Goal: Task Accomplishment & Management: Use online tool/utility

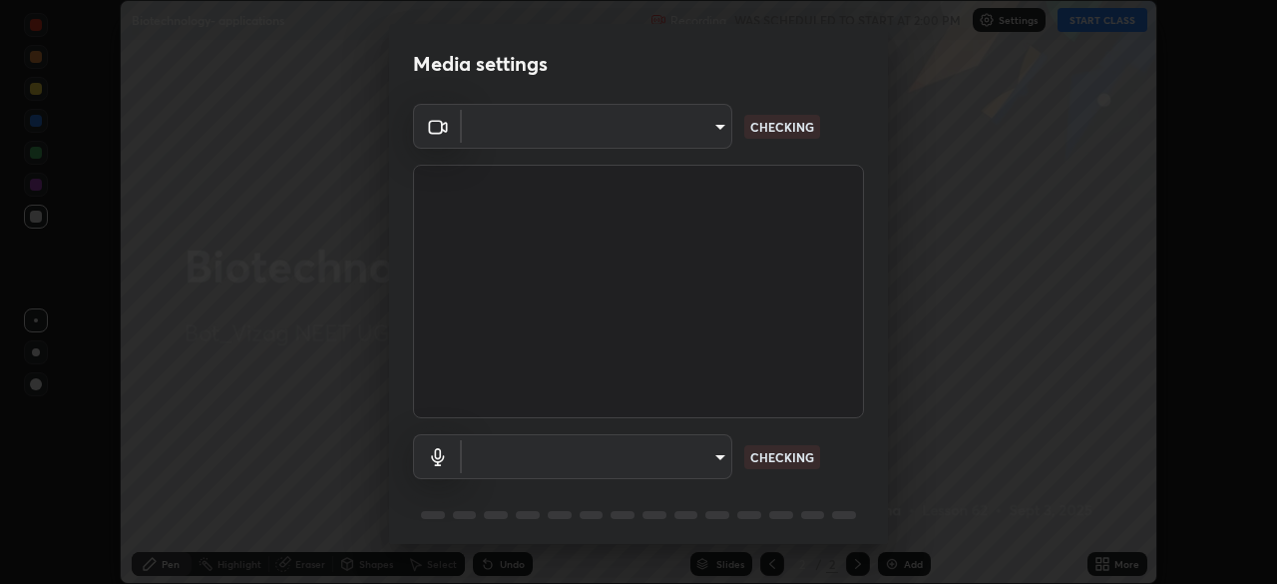
scroll to position [584, 1277]
type input "9030359f7c1cf0004fce98ac6cf02813a309f03a5d2a02a0d6cb05d96ece7ecb"
click at [712, 458] on body "Erase all Biotechnology- applications Recording WAS SCHEDULED TO START AT 2:00 …" at bounding box center [638, 292] width 1277 height 584
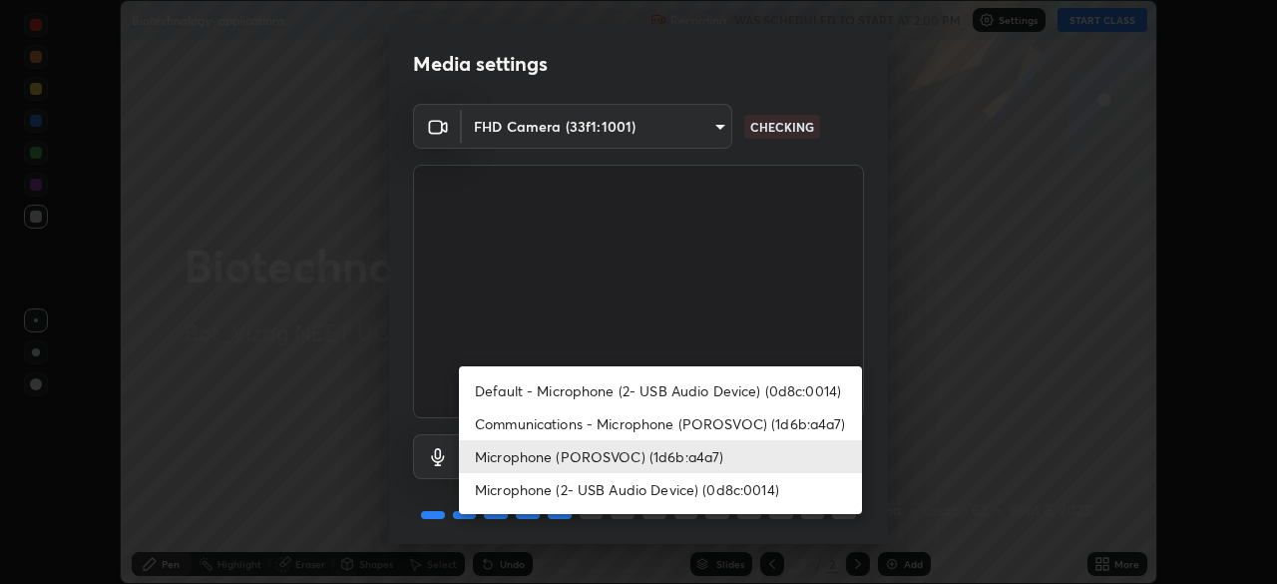
click at [670, 494] on li "Microphone (2- USB Audio Device) (0d8c:0014)" at bounding box center [660, 489] width 403 height 33
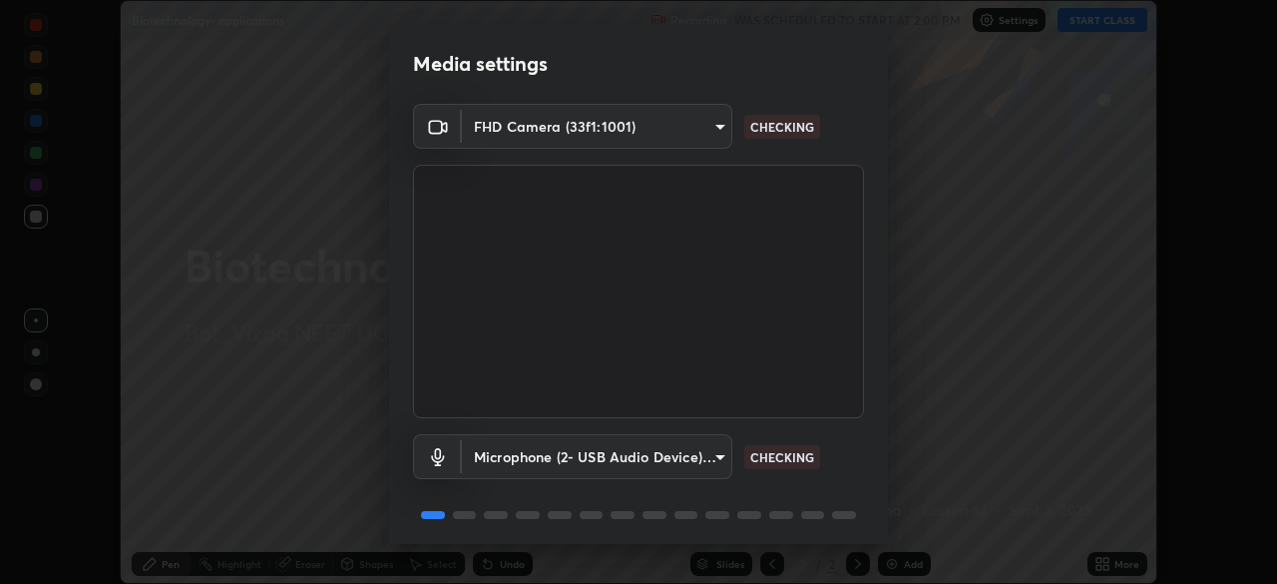
click at [668, 460] on body "Erase all Biotechnology- applications Recording WAS SCHEDULED TO START AT 2:00 …" at bounding box center [638, 292] width 1277 height 584
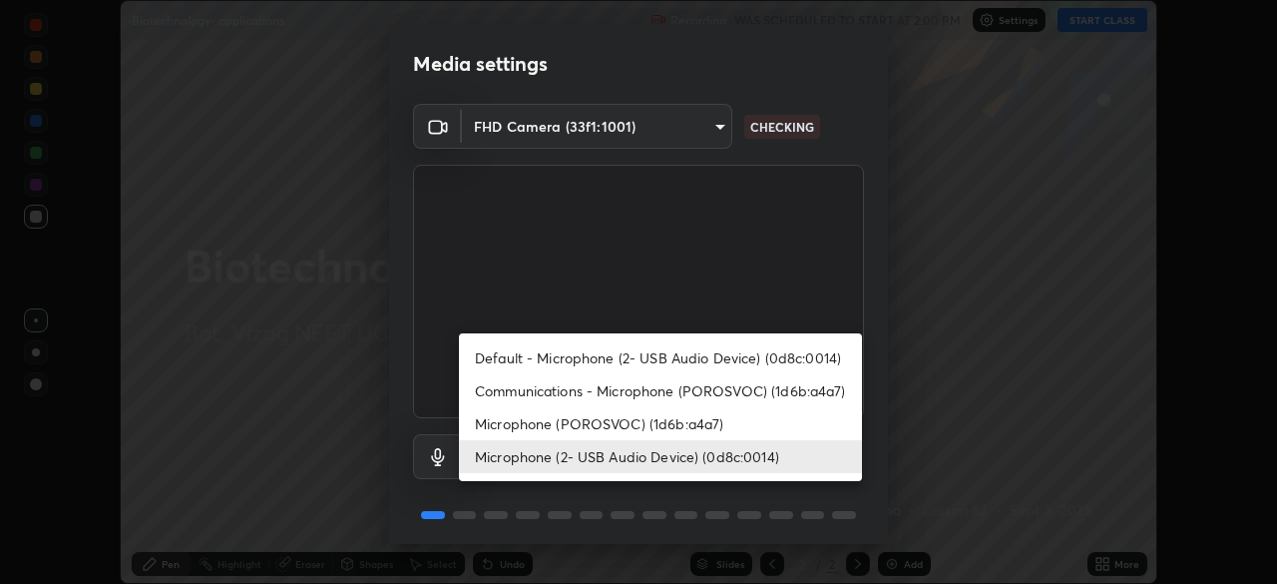
click at [660, 427] on li "Microphone (POROSVOC) (1d6b:a4a7)" at bounding box center [660, 423] width 403 height 33
type input "58badc799dd79e5c4291eb963c5bc4db382abaa5d9ef067596152dbe5c7e72c8"
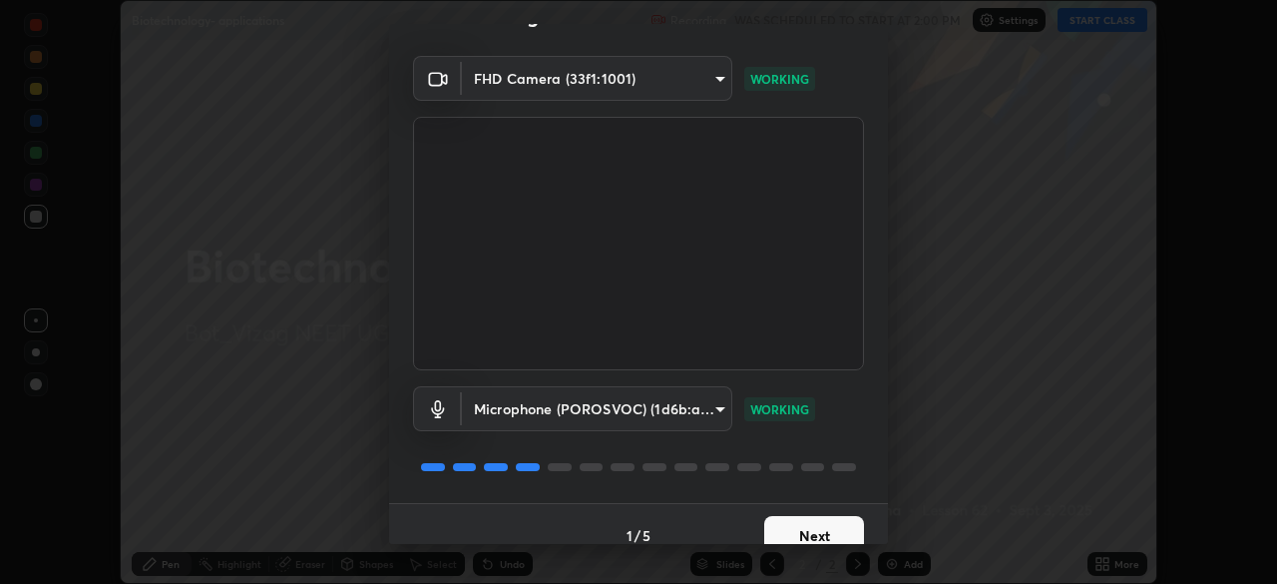
scroll to position [71, 0]
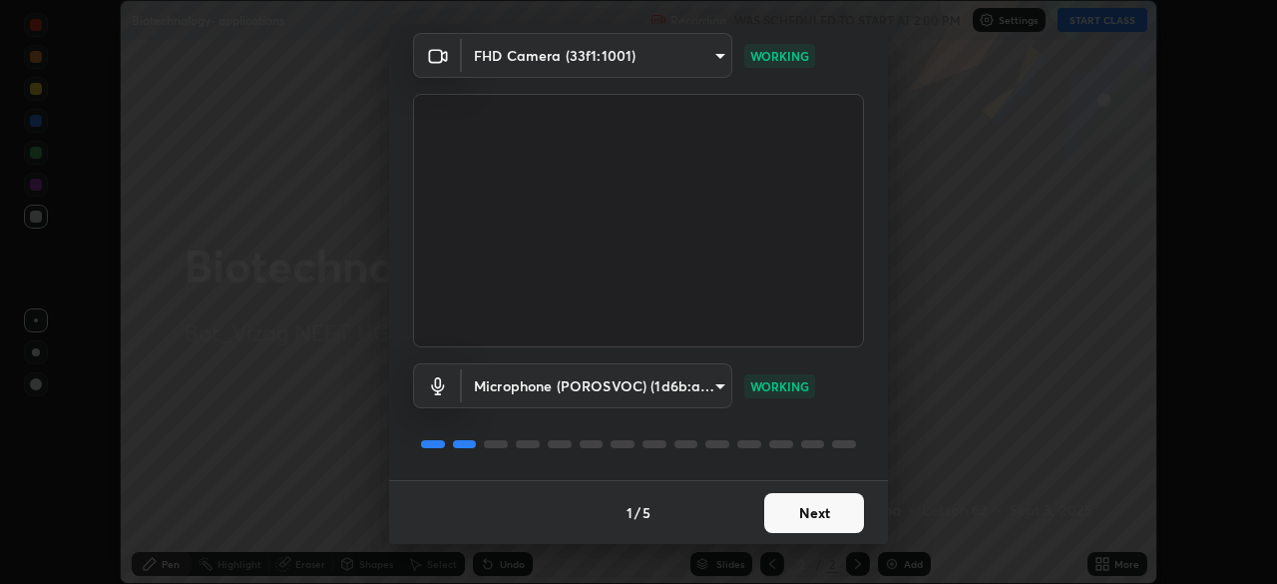
click at [804, 515] on button "Next" at bounding box center [814, 513] width 100 height 40
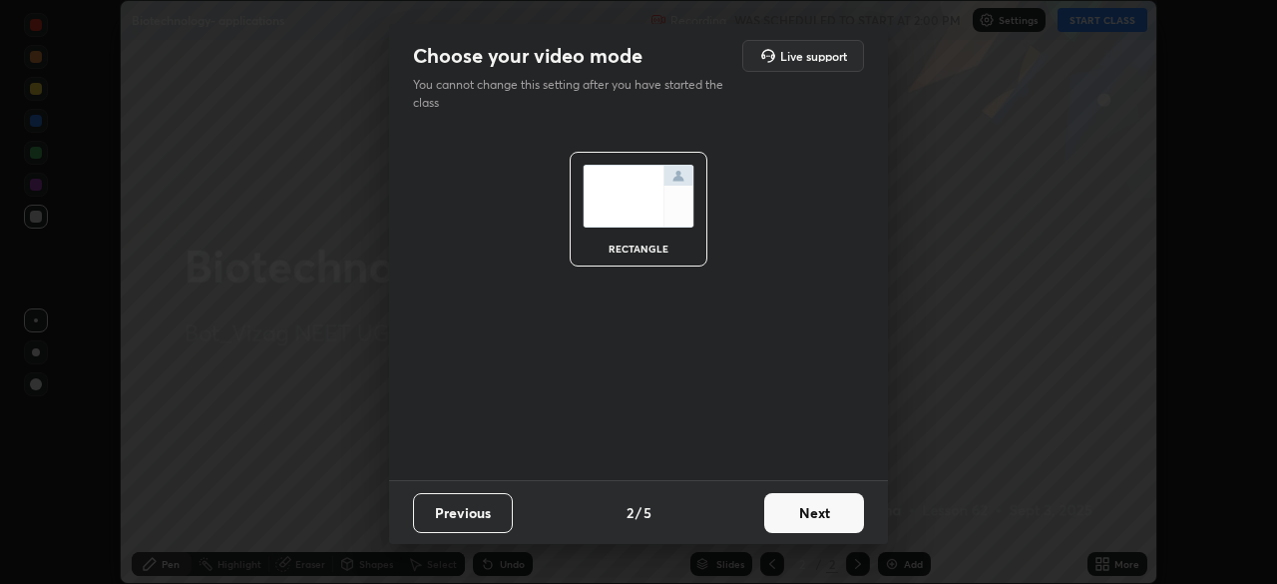
click at [821, 514] on button "Next" at bounding box center [814, 513] width 100 height 40
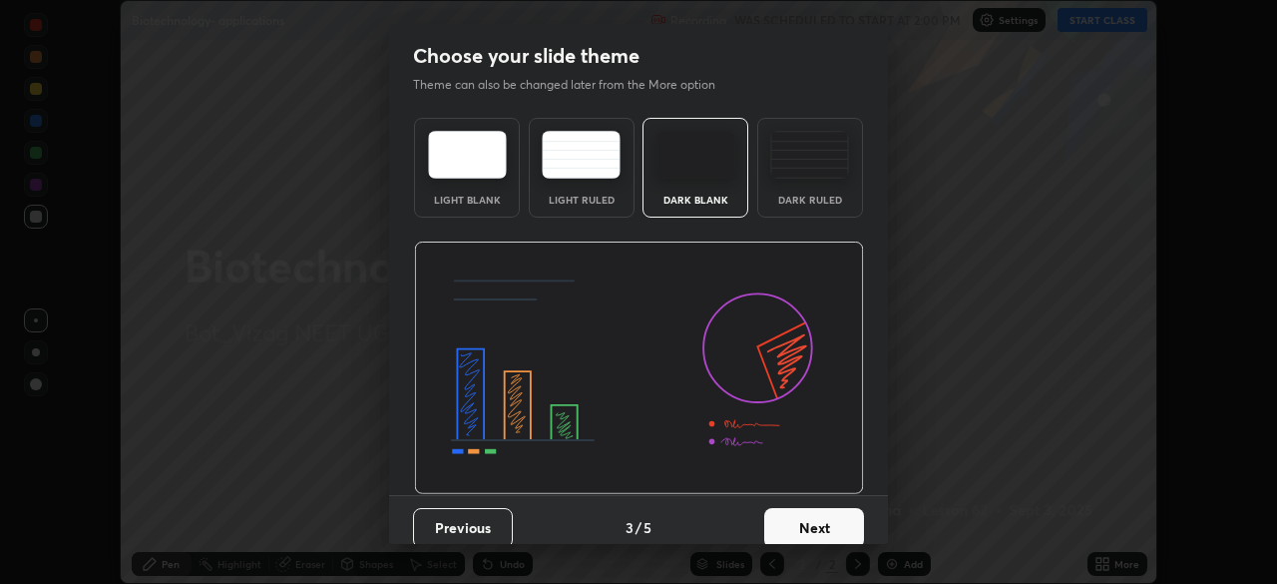
click at [824, 521] on button "Next" at bounding box center [814, 528] width 100 height 40
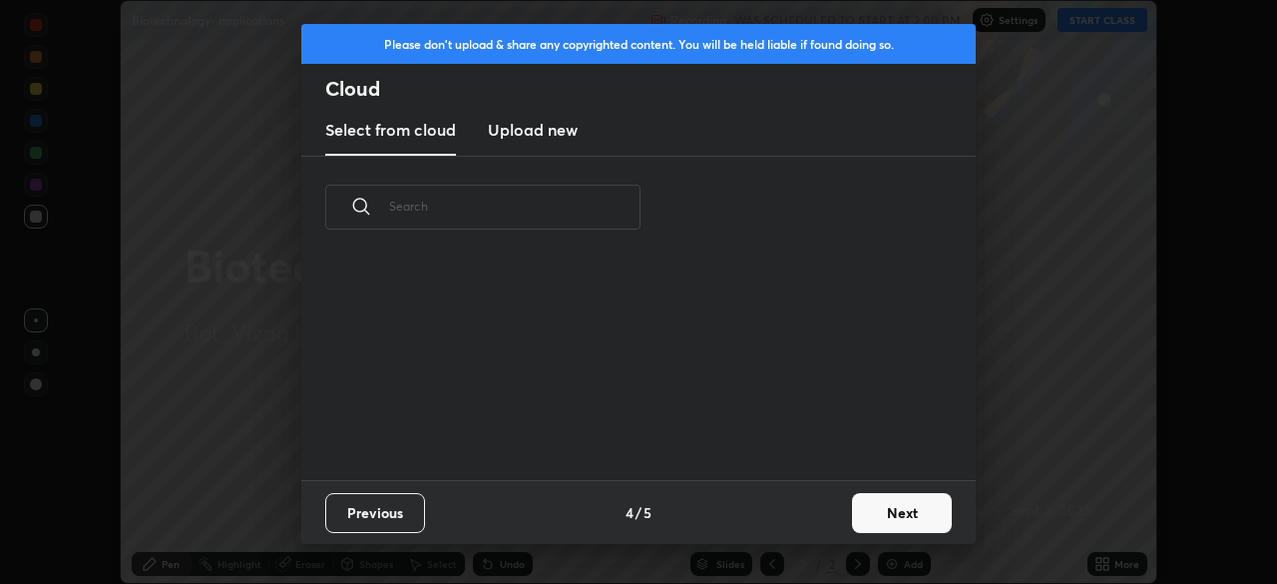
click at [879, 510] on button "Next" at bounding box center [902, 513] width 100 height 40
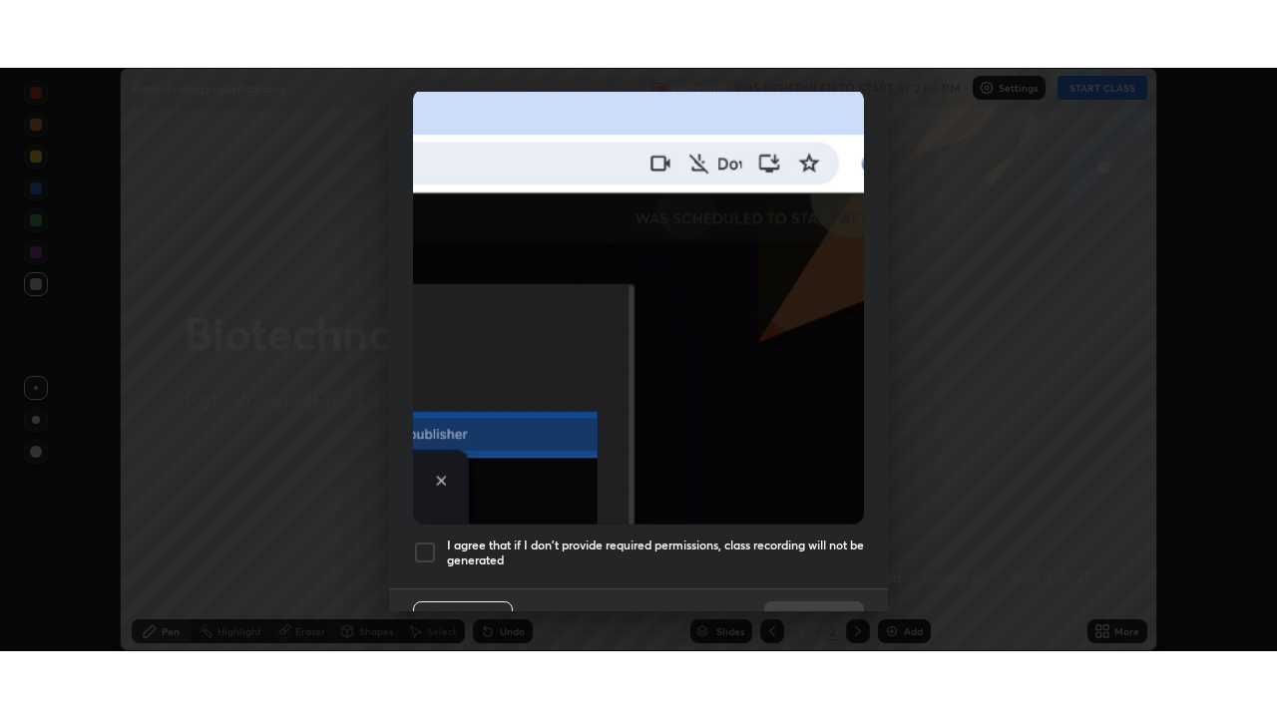
scroll to position [478, 0]
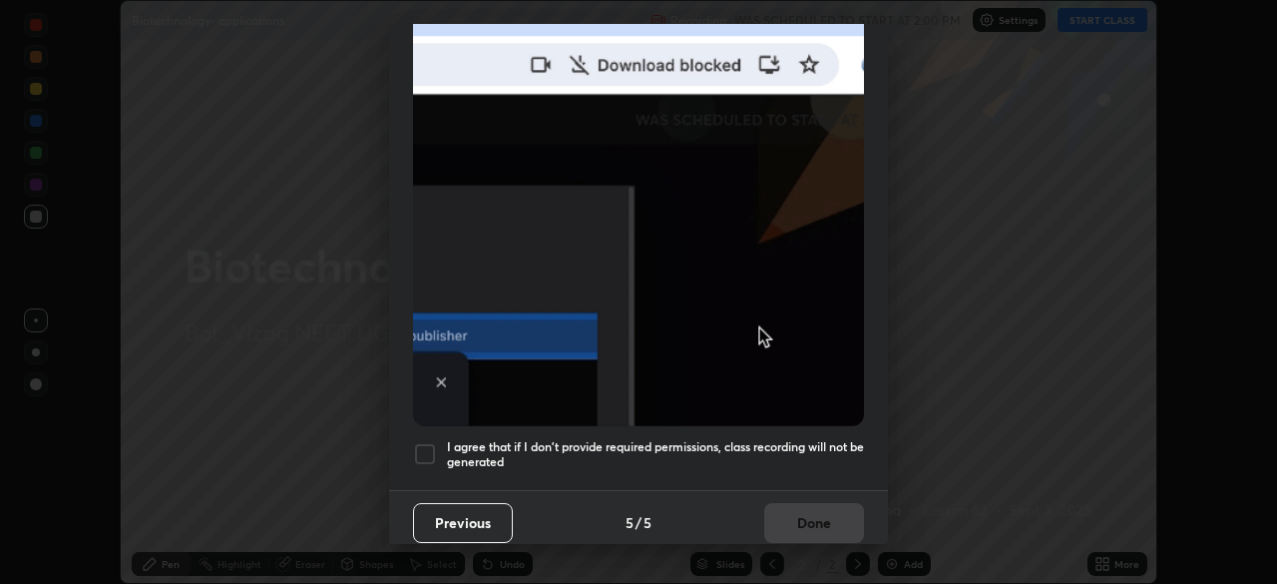
click at [425, 442] on div at bounding box center [425, 454] width 24 height 24
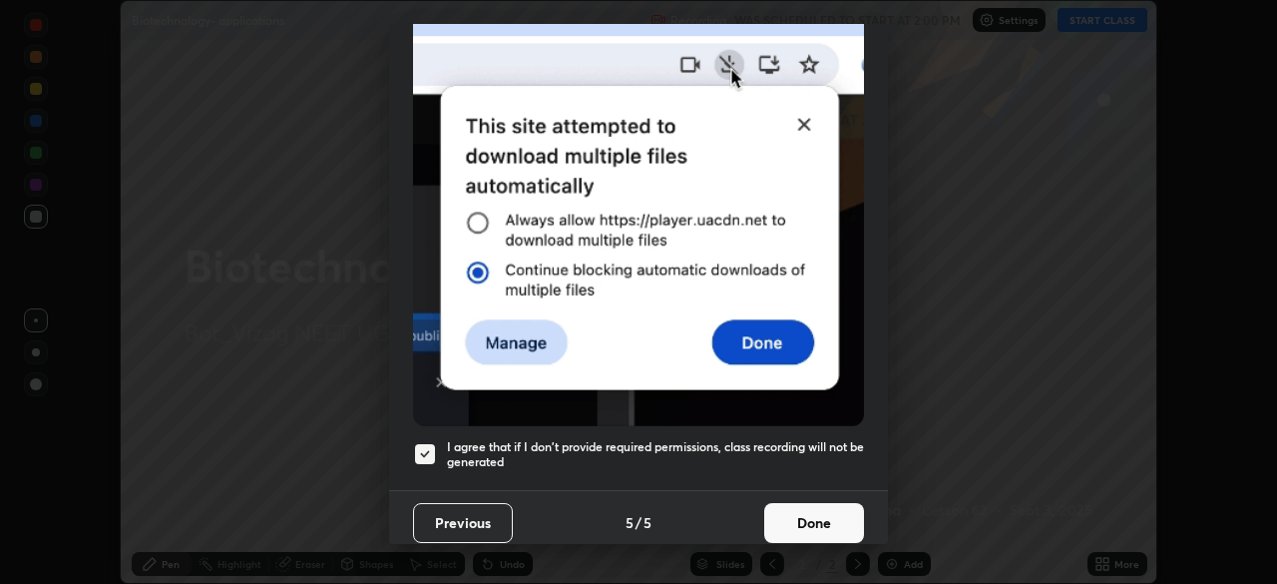
click at [814, 513] on button "Done" at bounding box center [814, 523] width 100 height 40
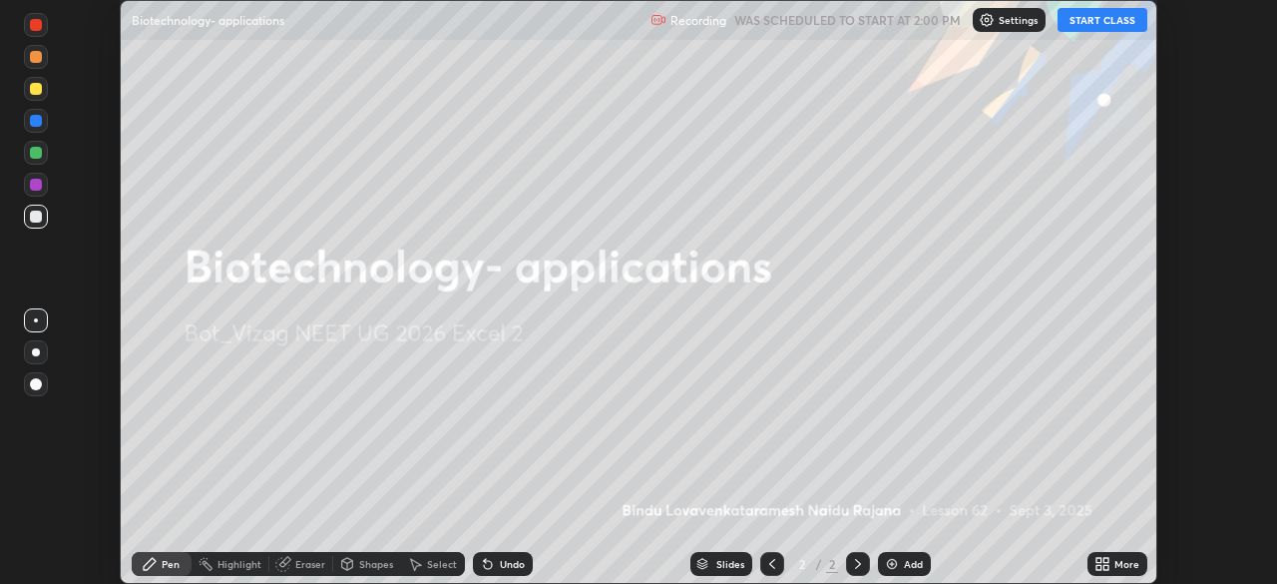
click at [1083, 18] on button "START CLASS" at bounding box center [1103, 20] width 90 height 24
click at [1105, 567] on icon at bounding box center [1105, 567] width 5 height 5
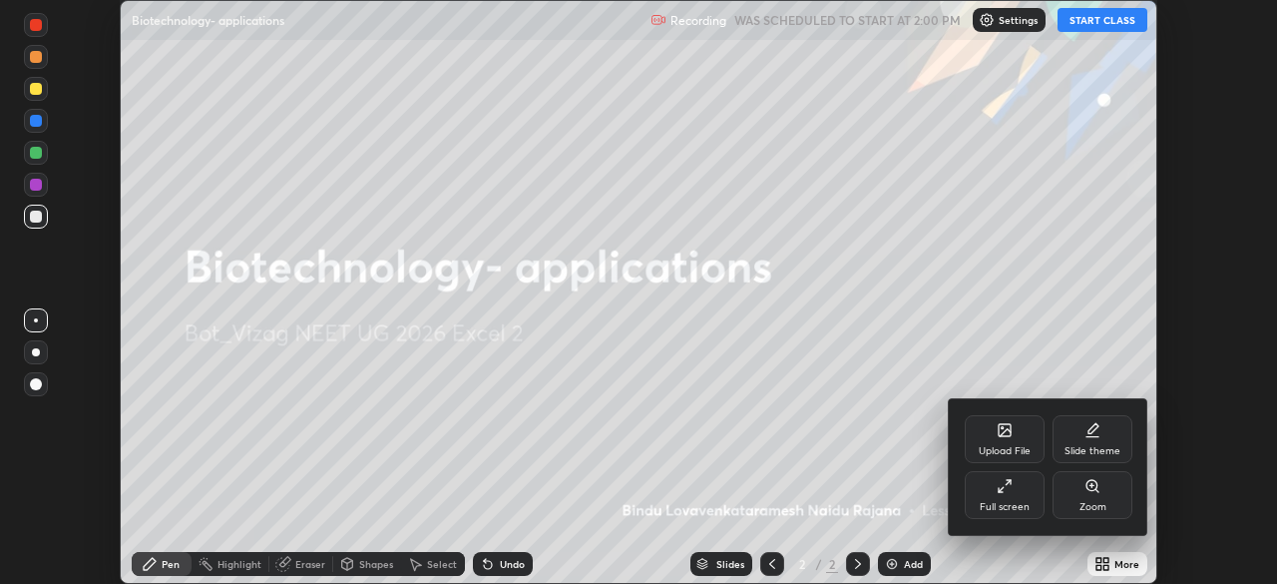
click at [1014, 490] on div "Full screen" at bounding box center [1005, 495] width 80 height 48
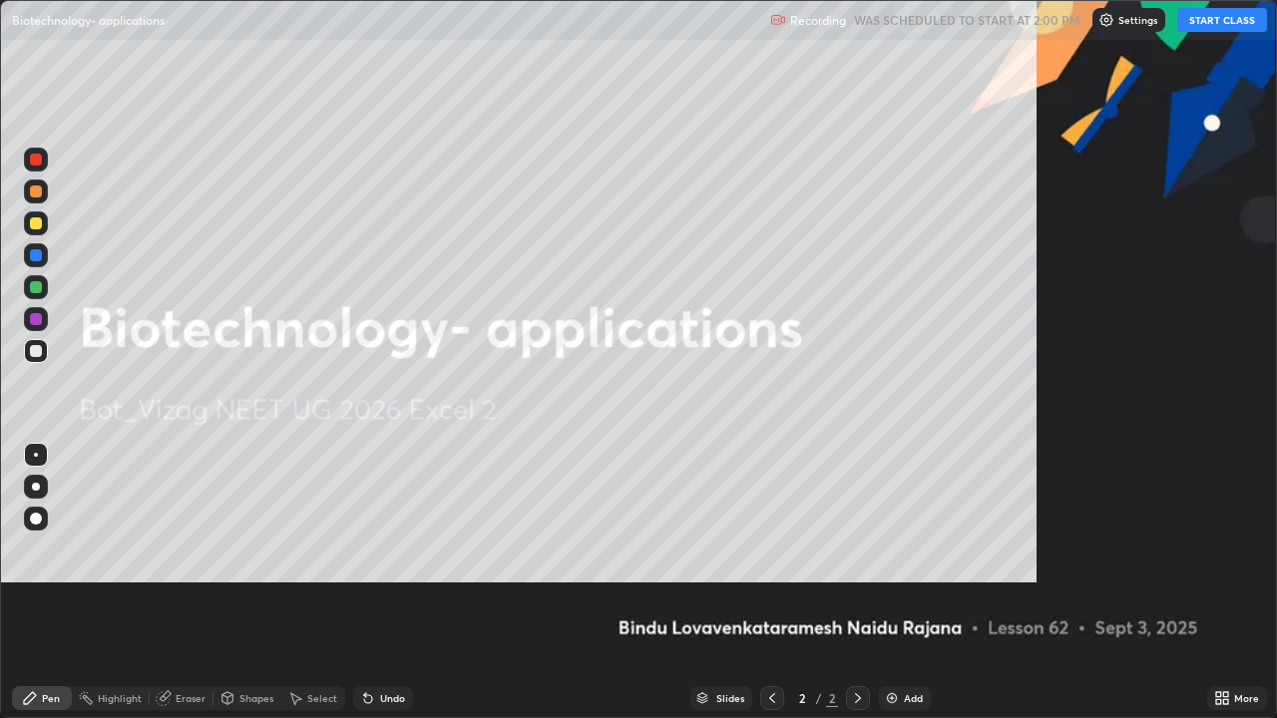
scroll to position [718, 1277]
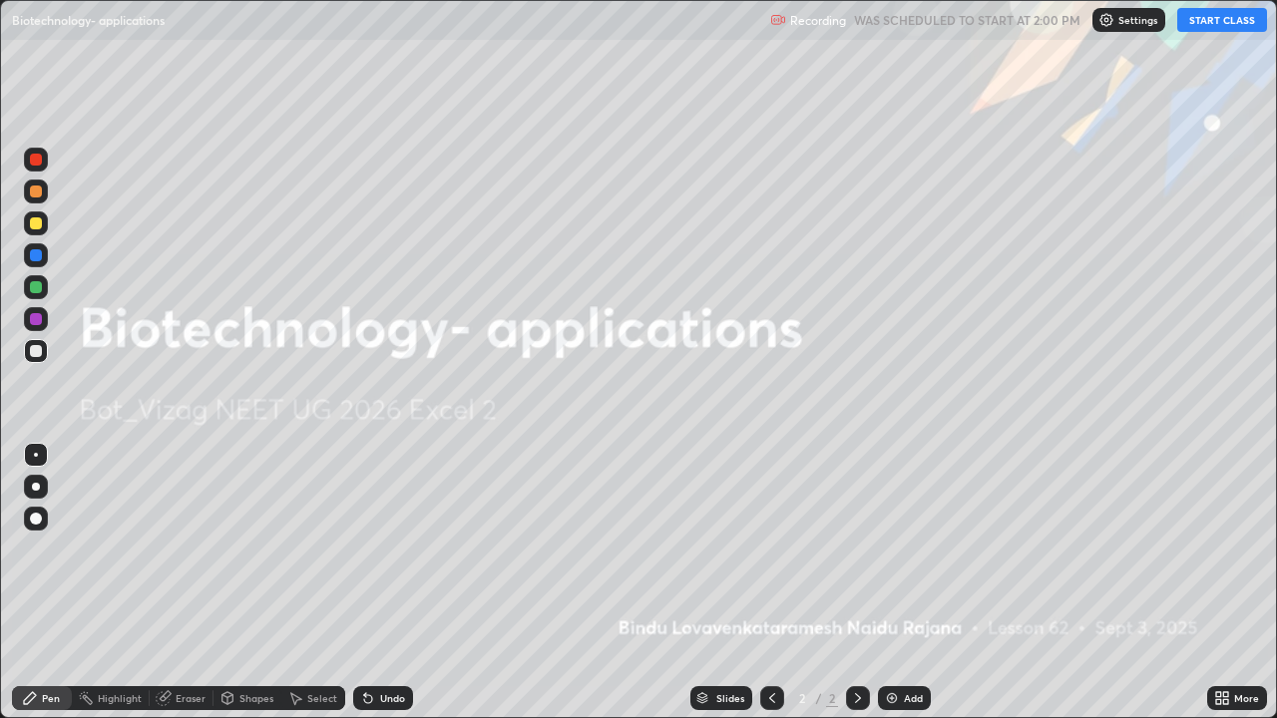
click at [893, 583] on img at bounding box center [892, 698] width 16 height 16
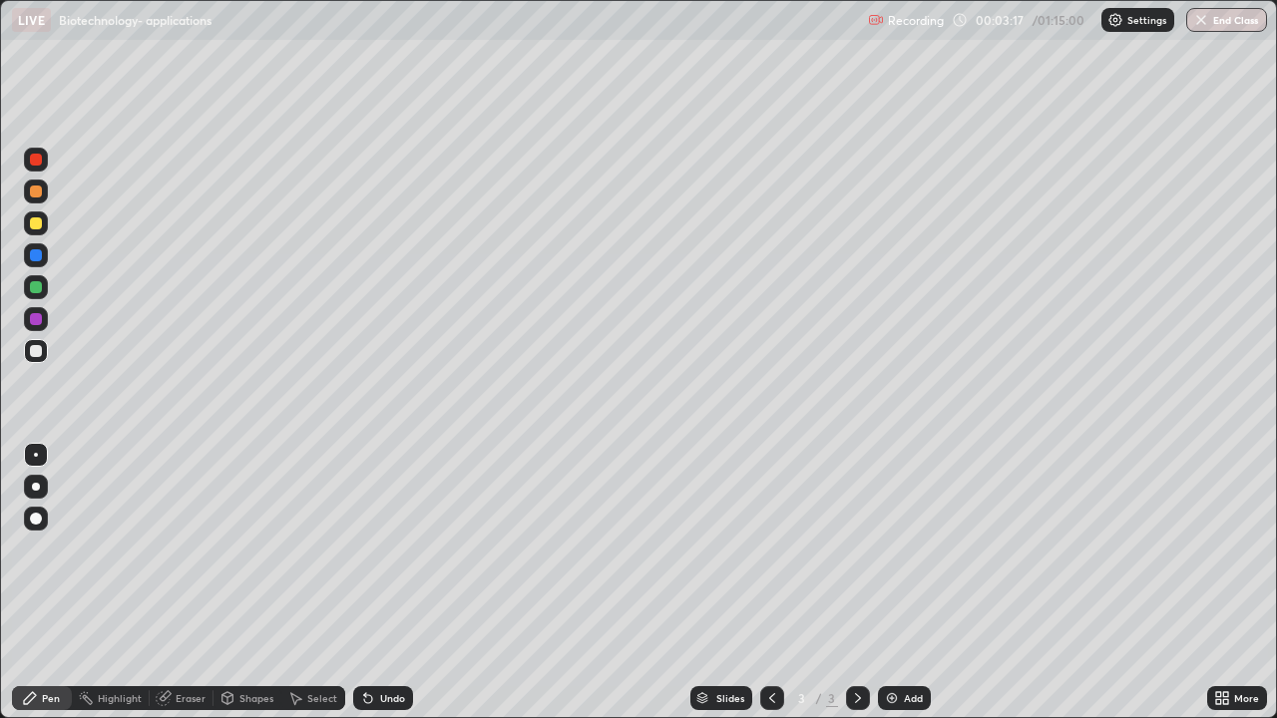
click at [32, 489] on div at bounding box center [36, 487] width 24 height 24
click at [41, 224] on div at bounding box center [36, 223] width 12 height 12
click at [37, 193] on div at bounding box center [36, 192] width 12 height 12
click at [37, 287] on div at bounding box center [36, 287] width 12 height 12
click at [35, 354] on div at bounding box center [36, 351] width 12 height 12
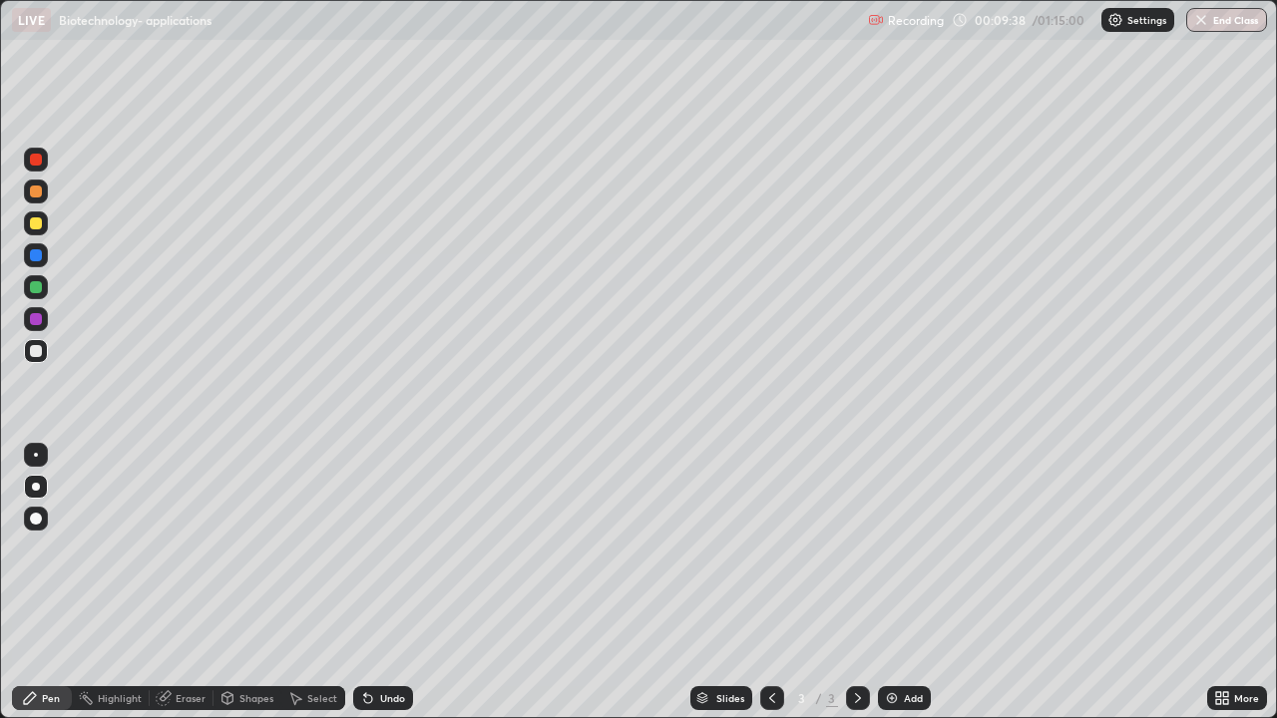
click at [191, 583] on div "Eraser" at bounding box center [191, 698] width 30 height 10
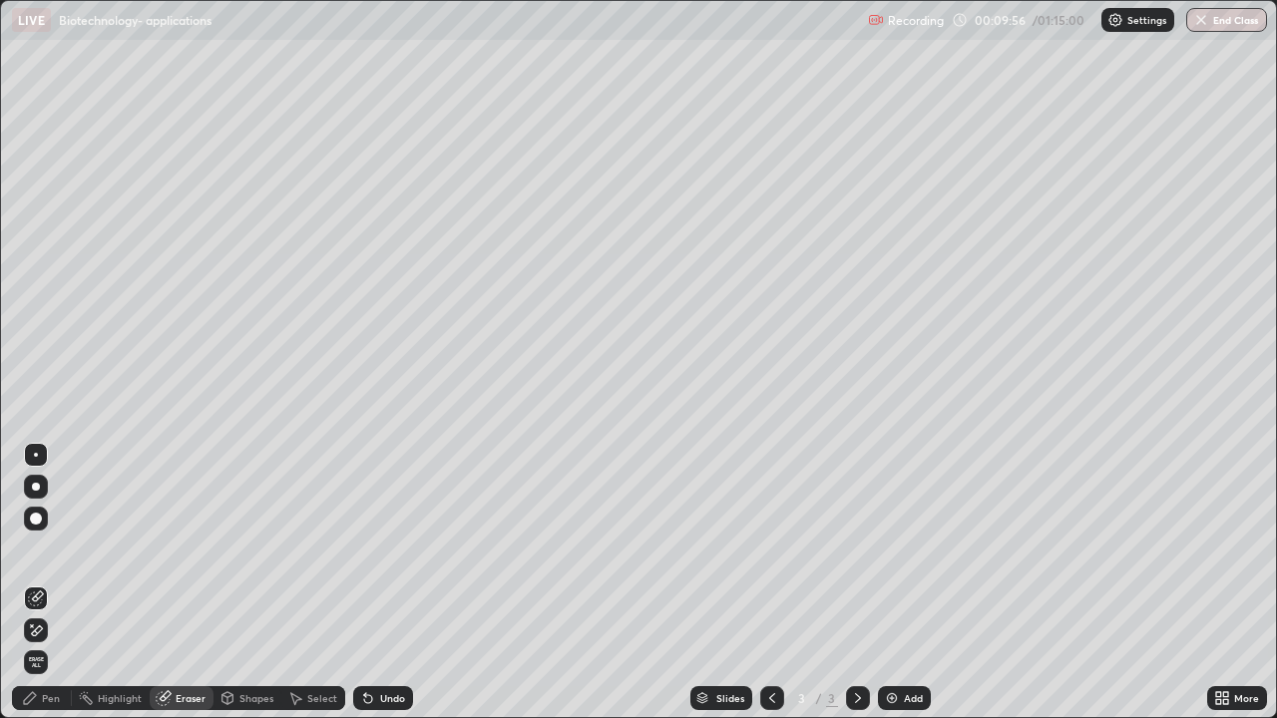
click at [48, 583] on div "Pen" at bounding box center [51, 698] width 18 height 10
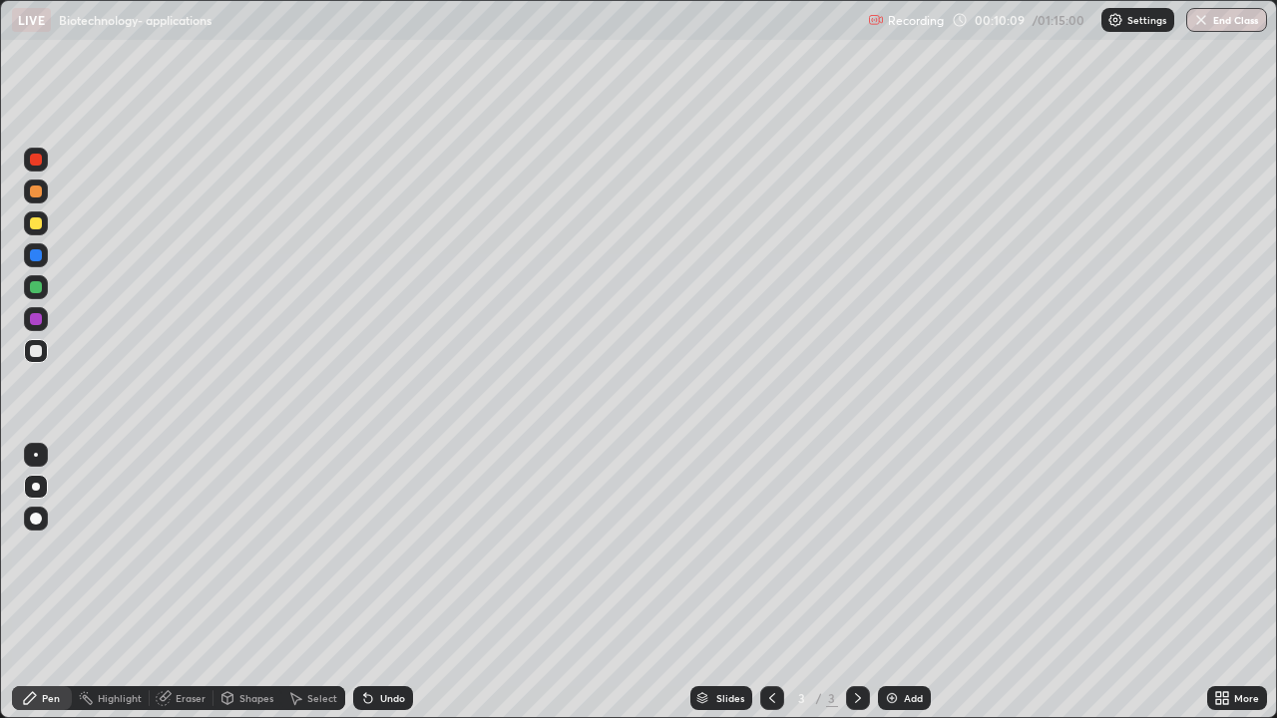
click at [187, 583] on div "Eraser" at bounding box center [191, 698] width 30 height 10
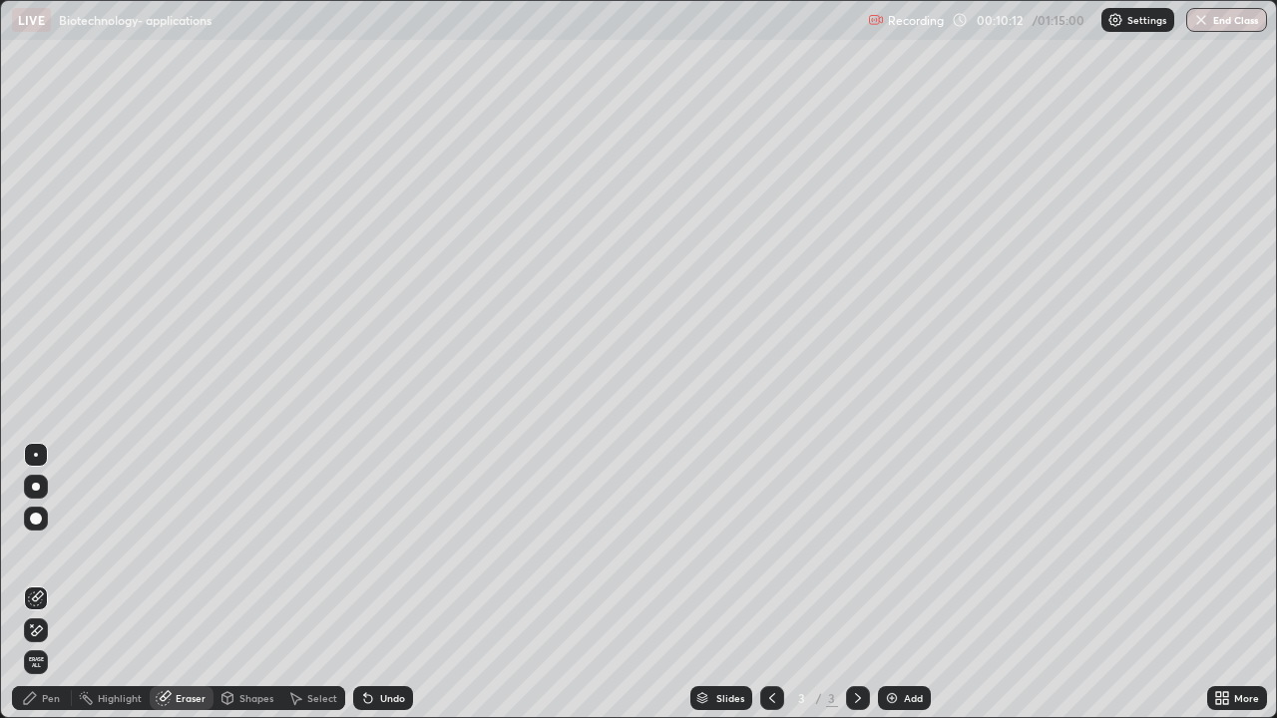
click at [47, 583] on div "Pen" at bounding box center [51, 698] width 18 height 10
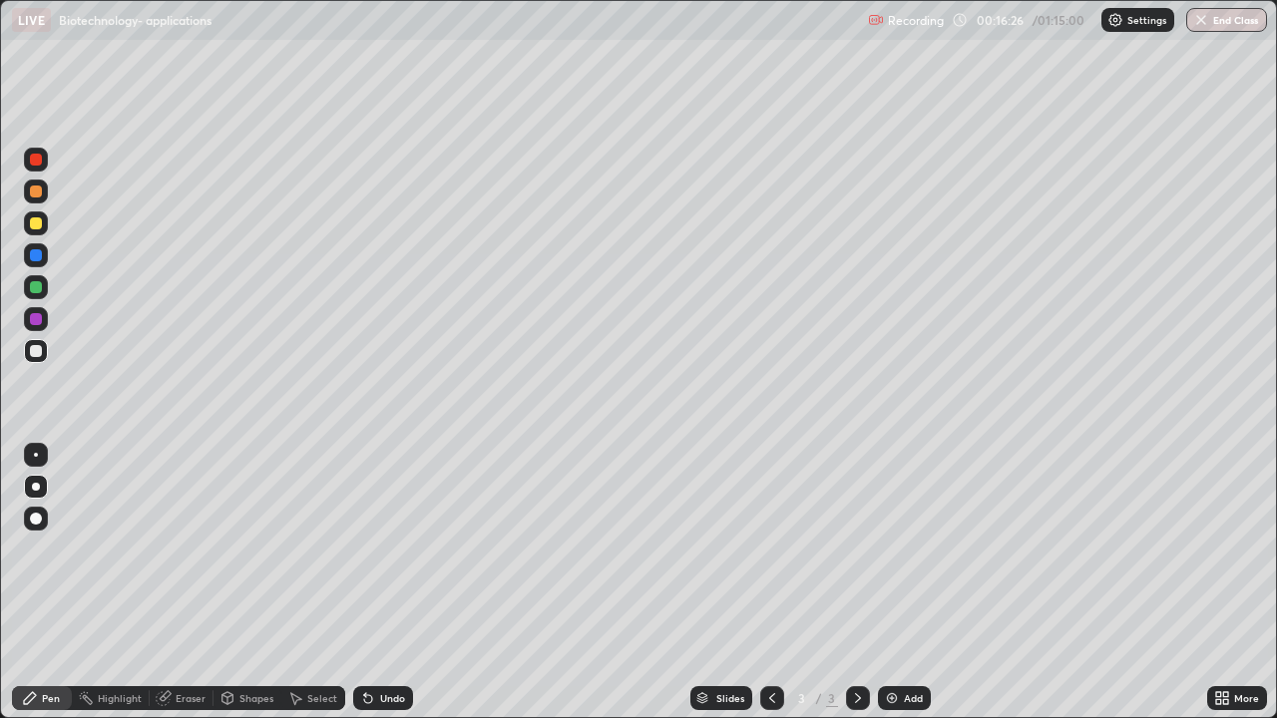
click at [180, 583] on div "Eraser" at bounding box center [191, 698] width 30 height 10
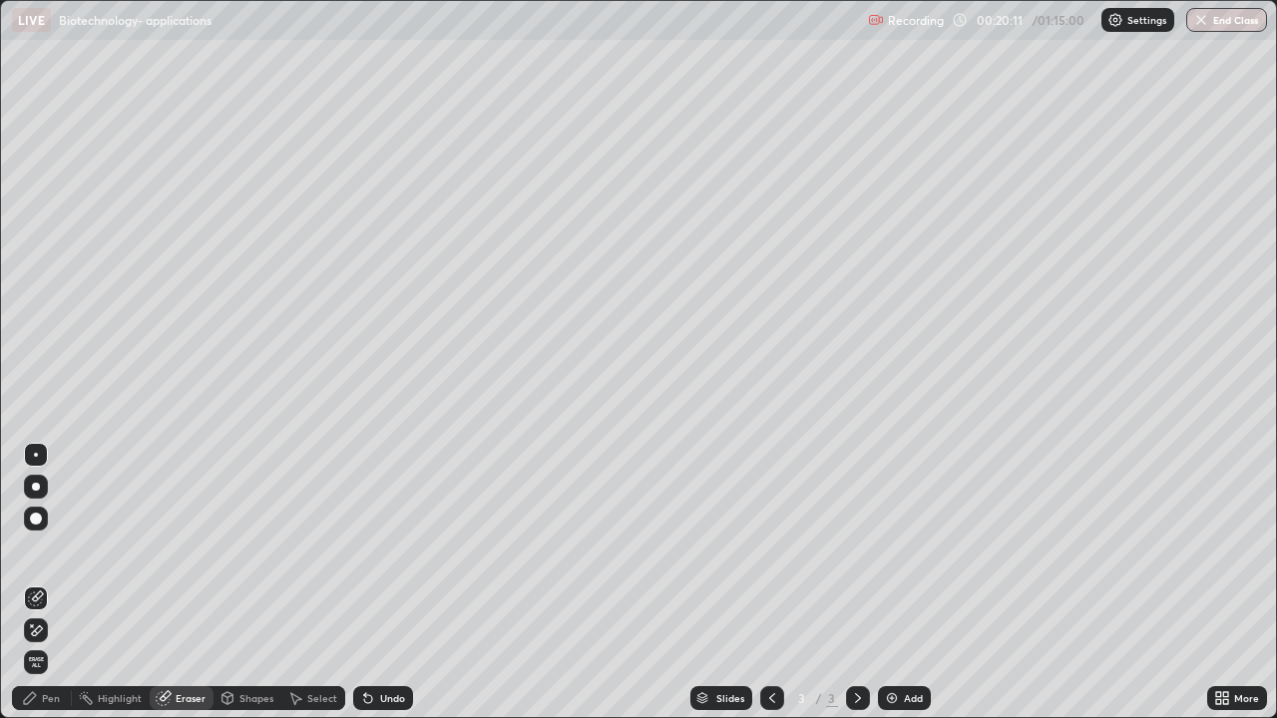
click at [889, 583] on img at bounding box center [892, 698] width 16 height 16
click at [56, 583] on div "Pen" at bounding box center [51, 698] width 18 height 10
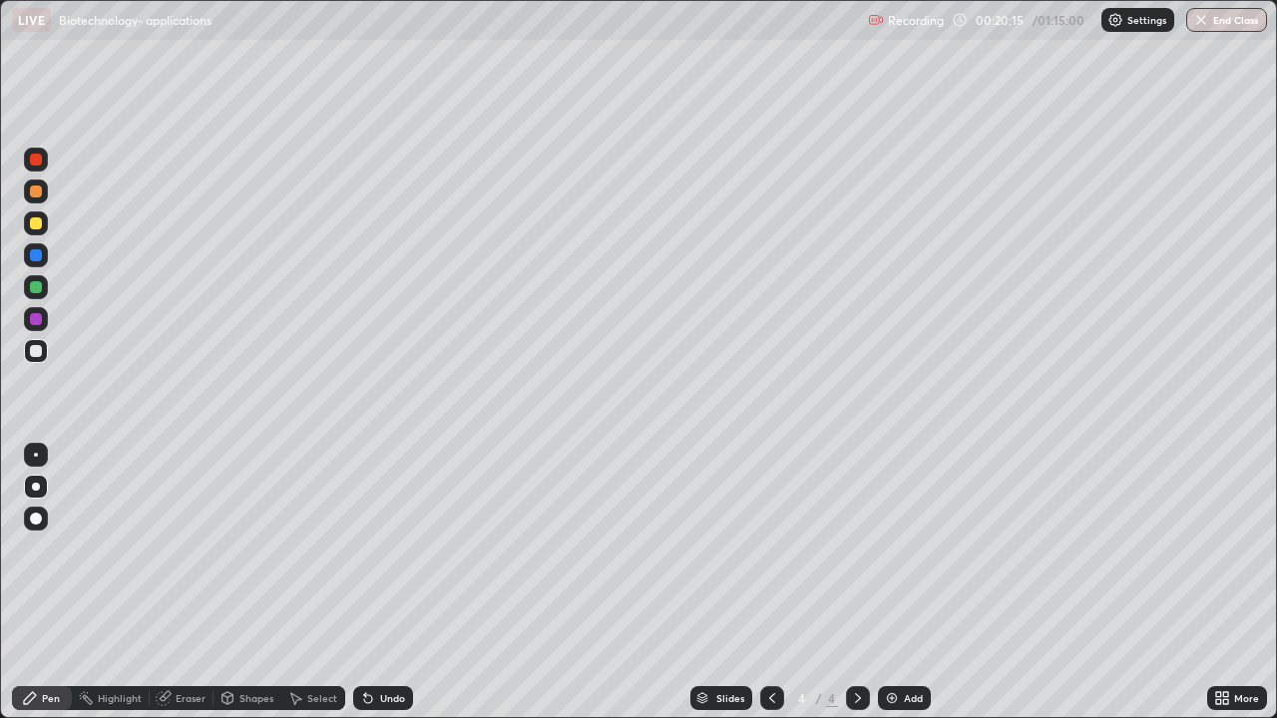
click at [39, 224] on div at bounding box center [36, 223] width 12 height 12
click at [890, 583] on img at bounding box center [892, 698] width 16 height 16
click at [44, 194] on div at bounding box center [36, 192] width 24 height 24
click at [37, 356] on div at bounding box center [36, 351] width 12 height 12
click at [893, 583] on img at bounding box center [892, 698] width 16 height 16
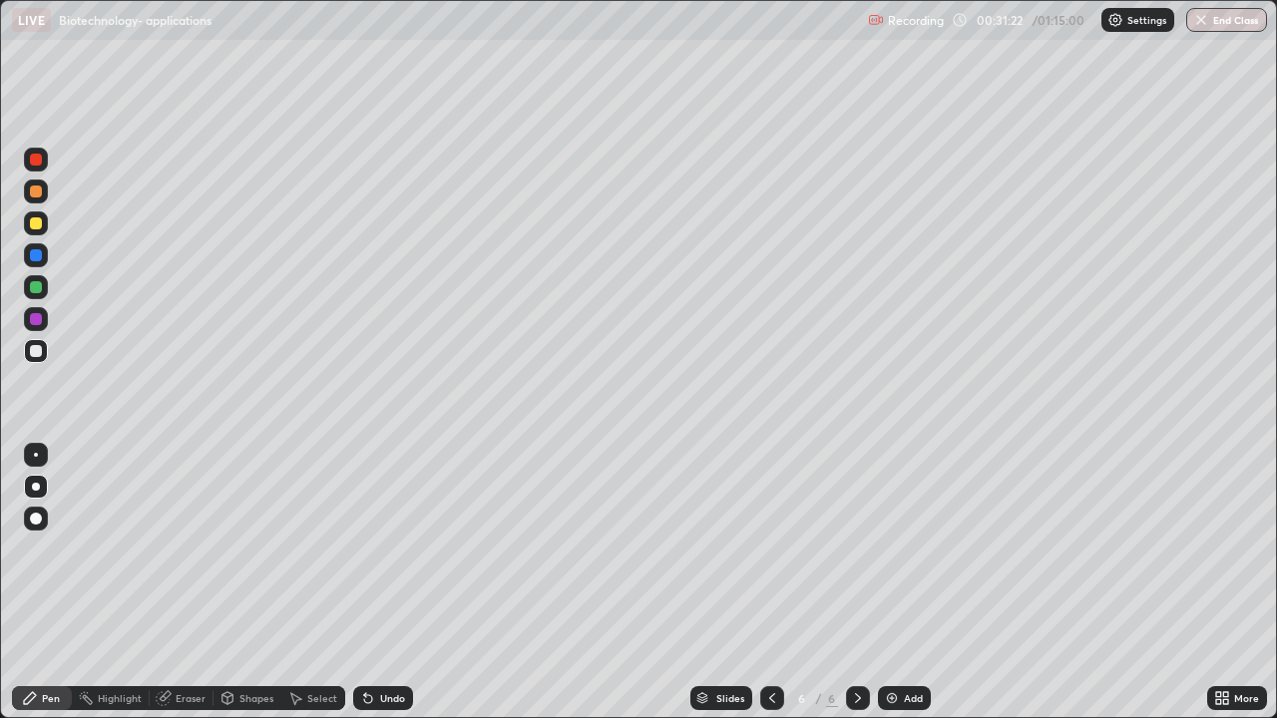
click at [890, 583] on img at bounding box center [892, 698] width 16 height 16
click at [39, 225] on div at bounding box center [36, 223] width 12 height 12
click at [196, 583] on div "Eraser" at bounding box center [191, 698] width 30 height 10
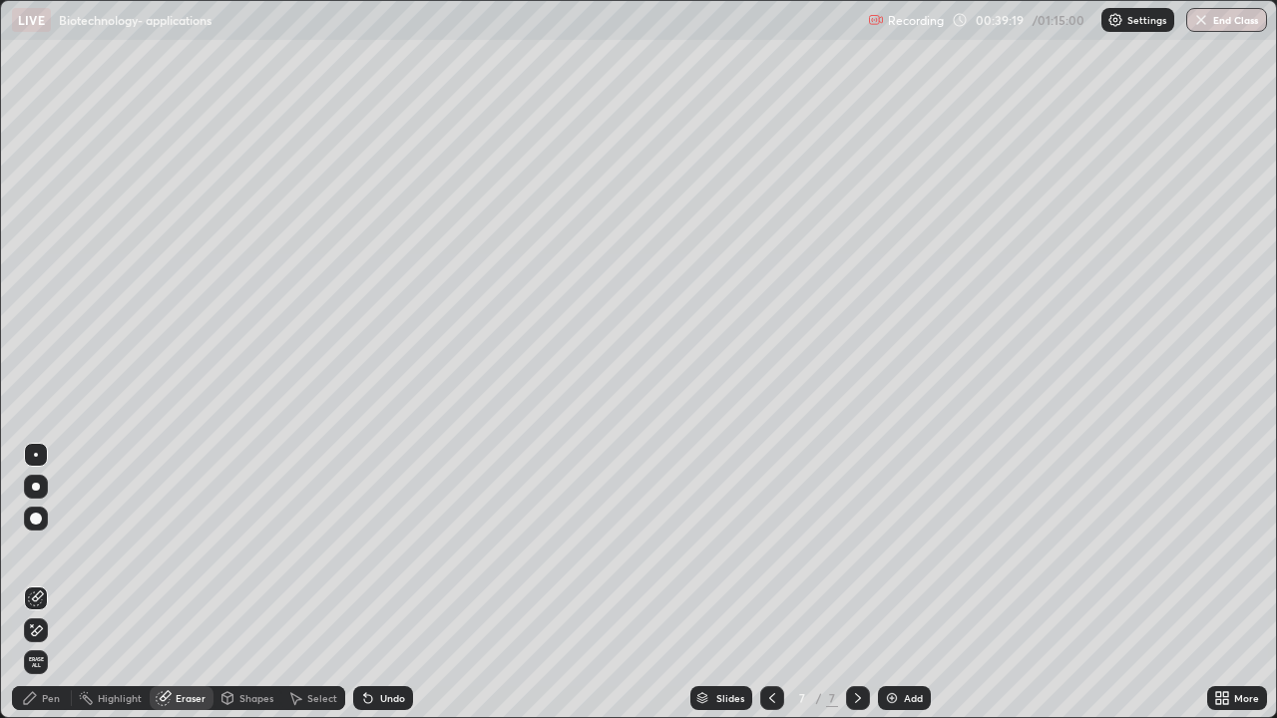
click at [45, 583] on div "Pen" at bounding box center [51, 698] width 18 height 10
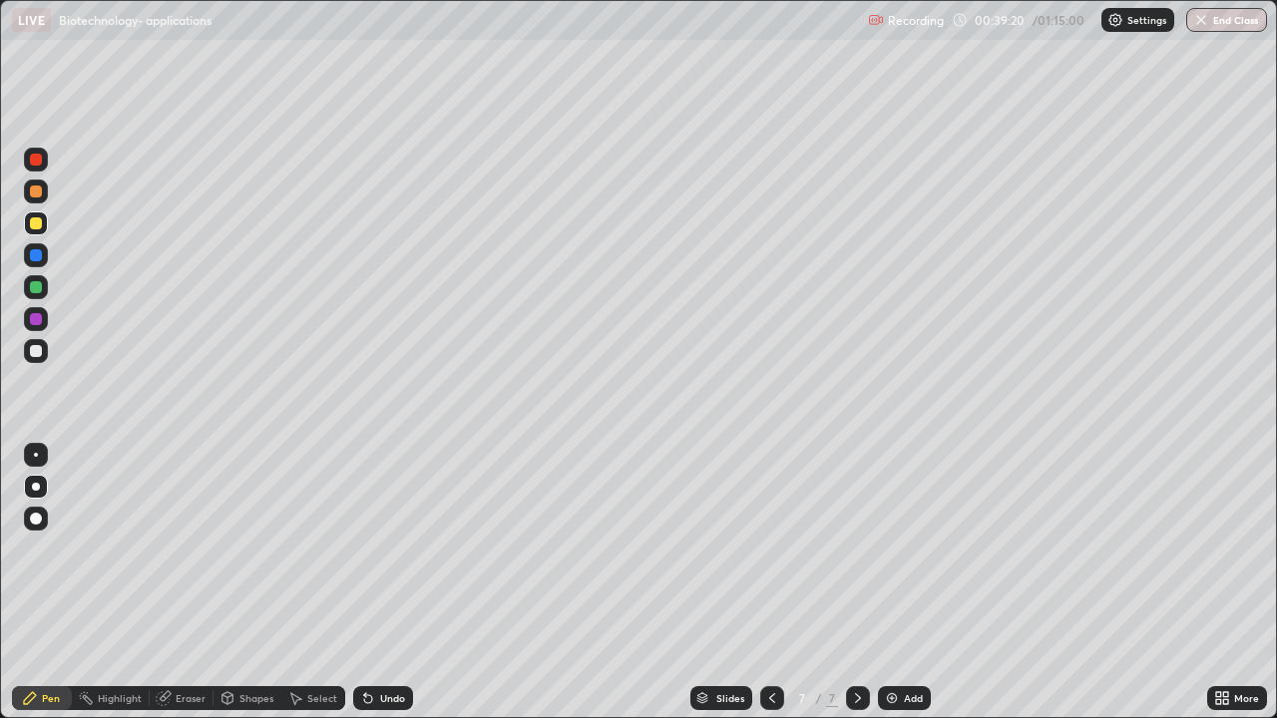
click at [37, 356] on div at bounding box center [36, 351] width 12 height 12
click at [39, 285] on div at bounding box center [36, 287] width 12 height 12
click at [40, 227] on div at bounding box center [36, 223] width 12 height 12
click at [36, 352] on div at bounding box center [36, 351] width 12 height 12
click at [35, 289] on div at bounding box center [36, 287] width 12 height 12
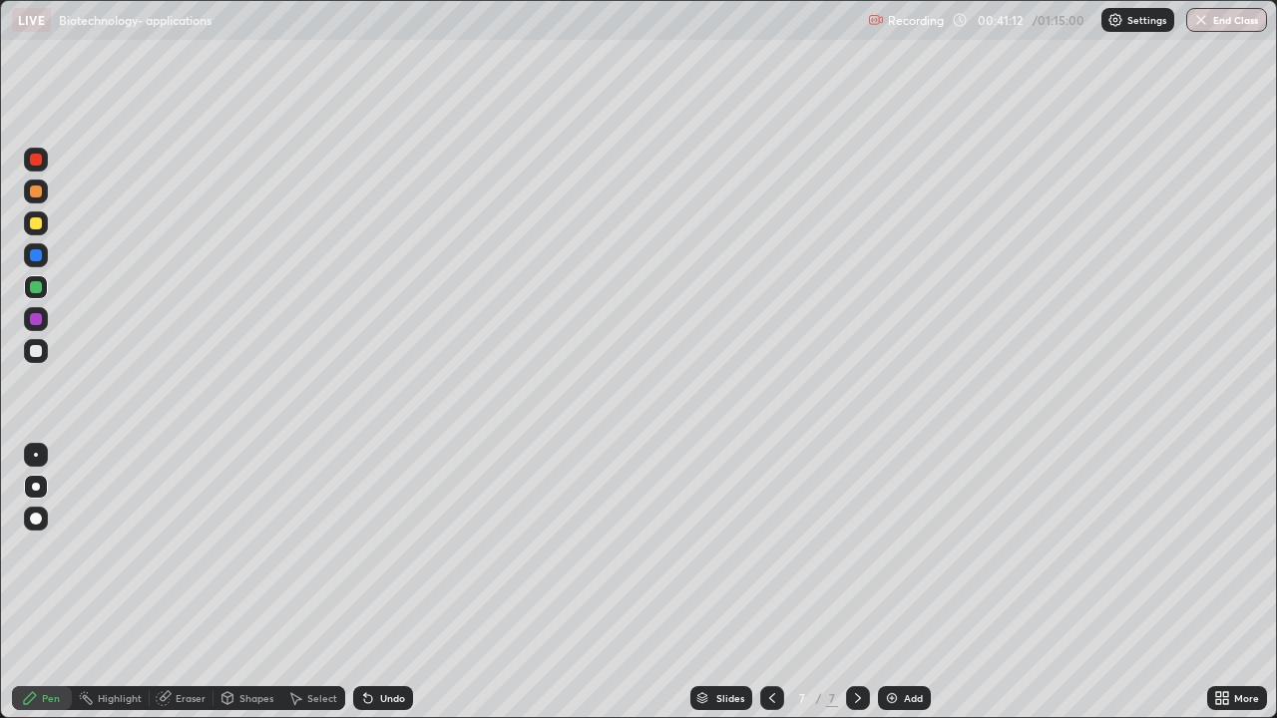
click at [37, 227] on div at bounding box center [36, 223] width 12 height 12
click at [891, 583] on img at bounding box center [892, 698] width 16 height 16
click at [37, 196] on div at bounding box center [36, 192] width 12 height 12
click at [185, 583] on div "Eraser" at bounding box center [182, 698] width 64 height 24
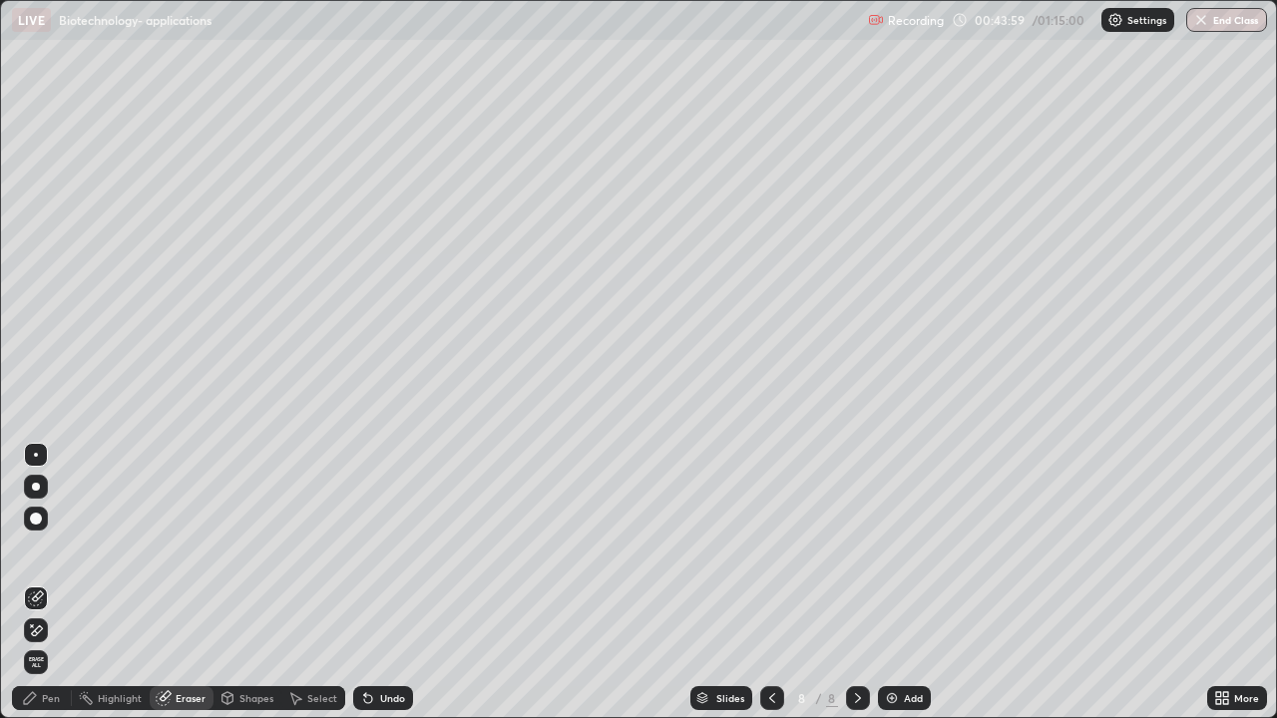
click at [53, 583] on div "Pen" at bounding box center [51, 698] width 18 height 10
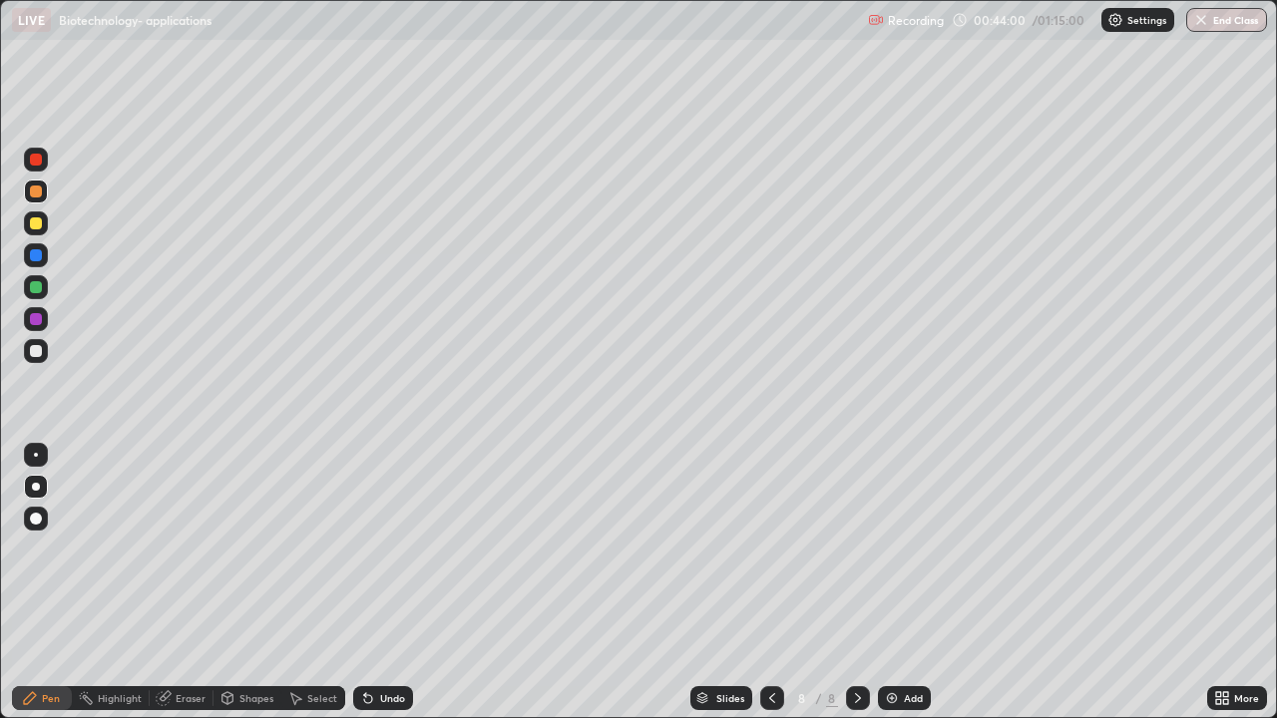
click at [36, 352] on div at bounding box center [36, 351] width 12 height 12
click at [37, 285] on div at bounding box center [36, 287] width 12 height 12
click at [35, 354] on div at bounding box center [36, 351] width 12 height 12
click at [36, 232] on div at bounding box center [36, 224] width 24 height 24
click at [894, 583] on img at bounding box center [892, 698] width 16 height 16
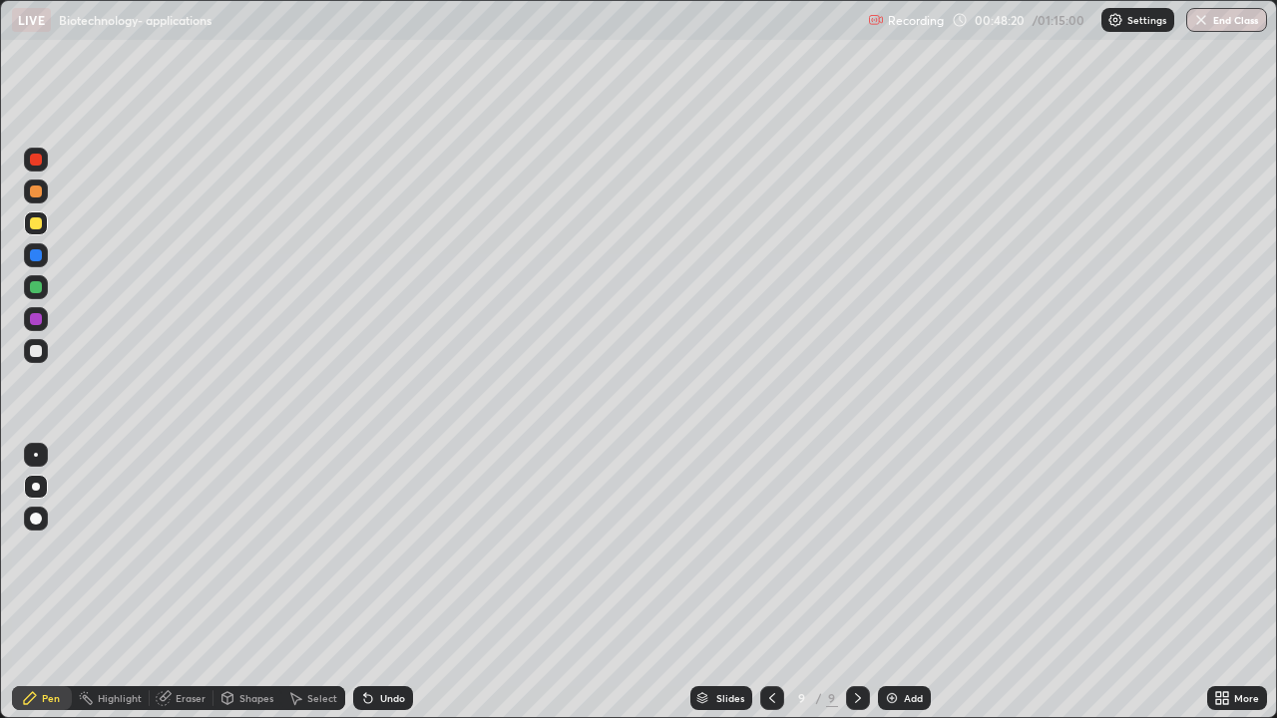
click at [772, 583] on icon at bounding box center [772, 698] width 16 height 16
click at [886, 583] on img at bounding box center [892, 698] width 16 height 16
click at [37, 192] on div at bounding box center [36, 192] width 12 height 12
click at [35, 285] on div at bounding box center [36, 287] width 12 height 12
click at [40, 222] on div at bounding box center [36, 223] width 12 height 12
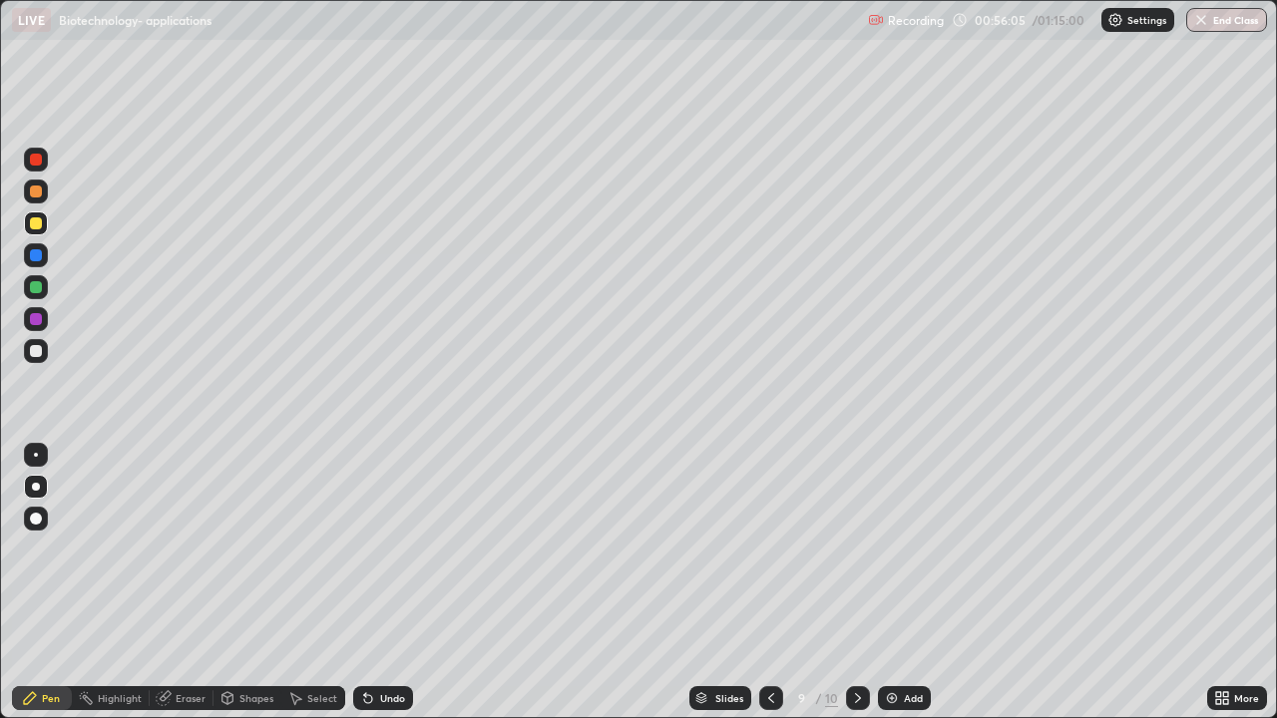
click at [37, 160] on div at bounding box center [36, 160] width 12 height 12
click at [39, 351] on div at bounding box center [36, 351] width 12 height 12
click at [41, 224] on div at bounding box center [36, 223] width 12 height 12
click at [36, 256] on div at bounding box center [36, 255] width 12 height 12
click at [890, 583] on img at bounding box center [892, 698] width 16 height 16
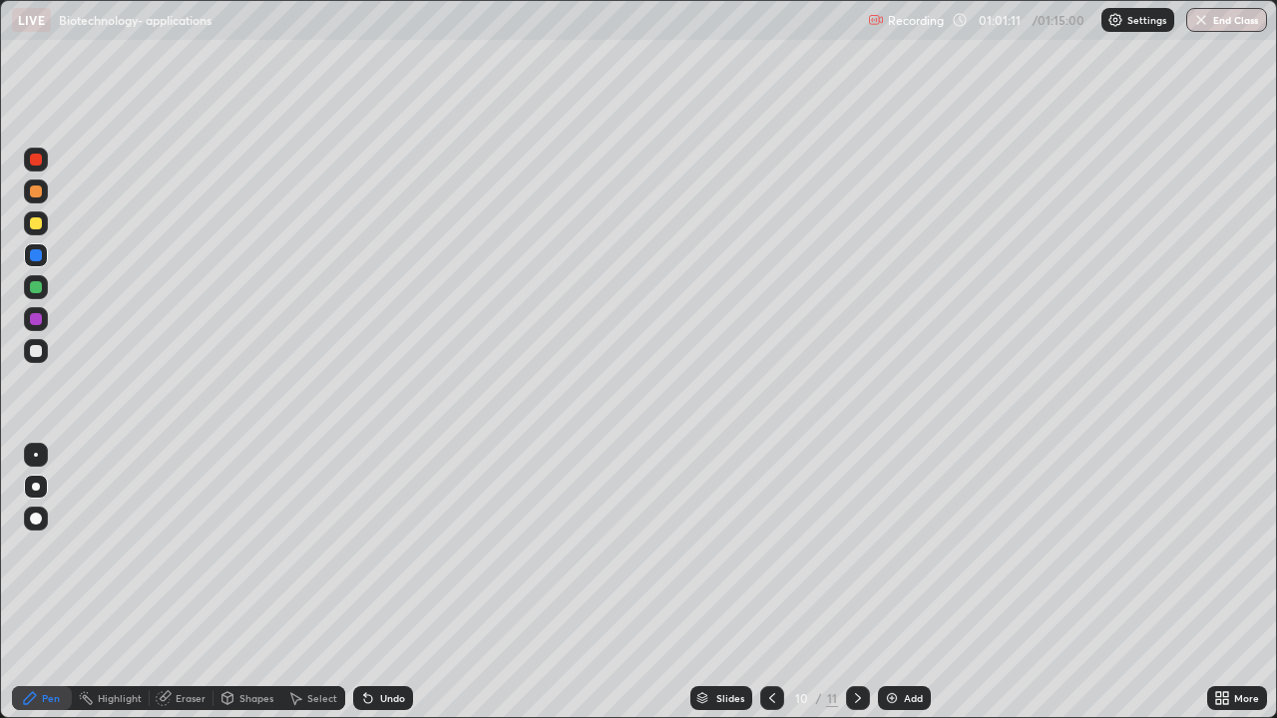
click at [38, 221] on div at bounding box center [36, 223] width 12 height 12
click at [36, 194] on div at bounding box center [36, 192] width 12 height 12
click at [36, 352] on div at bounding box center [36, 351] width 12 height 12
click at [36, 227] on div at bounding box center [36, 223] width 12 height 12
click at [34, 355] on div at bounding box center [36, 351] width 12 height 12
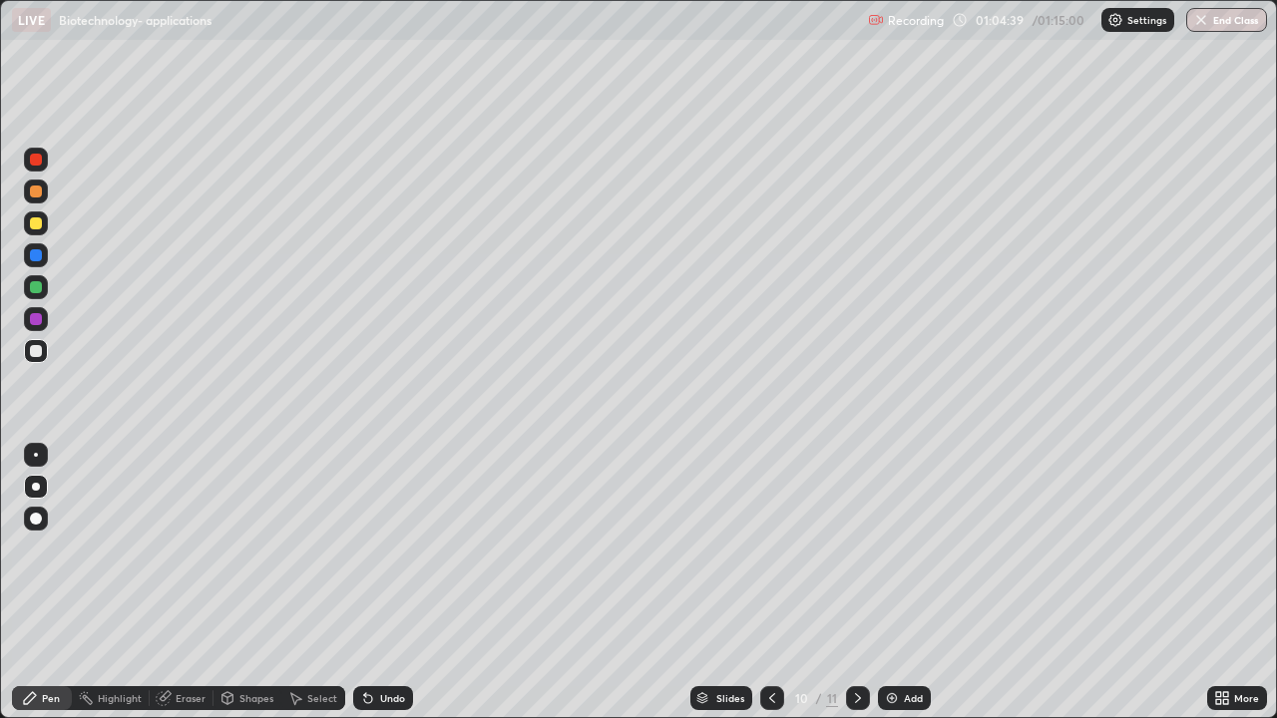
click at [892, 583] on img at bounding box center [892, 698] width 16 height 16
click at [40, 224] on div at bounding box center [36, 223] width 12 height 12
click at [40, 289] on div at bounding box center [36, 287] width 12 height 12
click at [40, 165] on div at bounding box center [36, 160] width 24 height 24
click at [40, 352] on div at bounding box center [36, 351] width 12 height 12
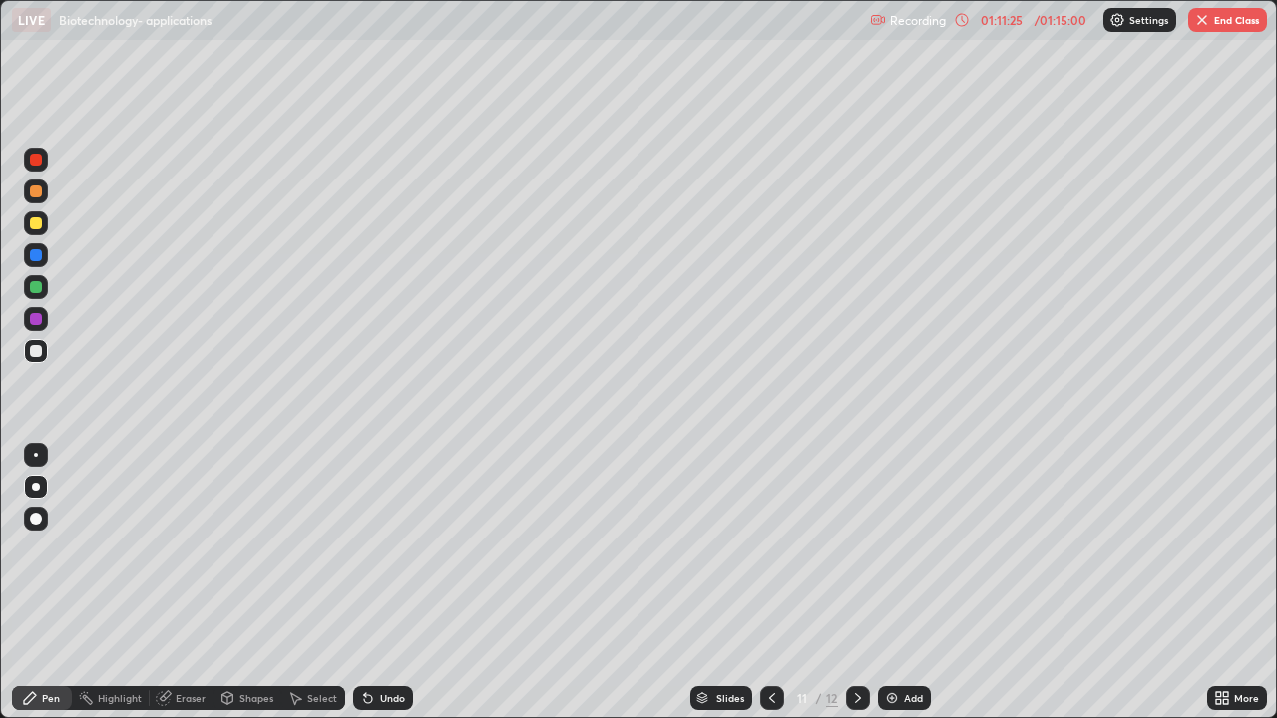
click at [1219, 22] on button "End Class" at bounding box center [1227, 20] width 79 height 24
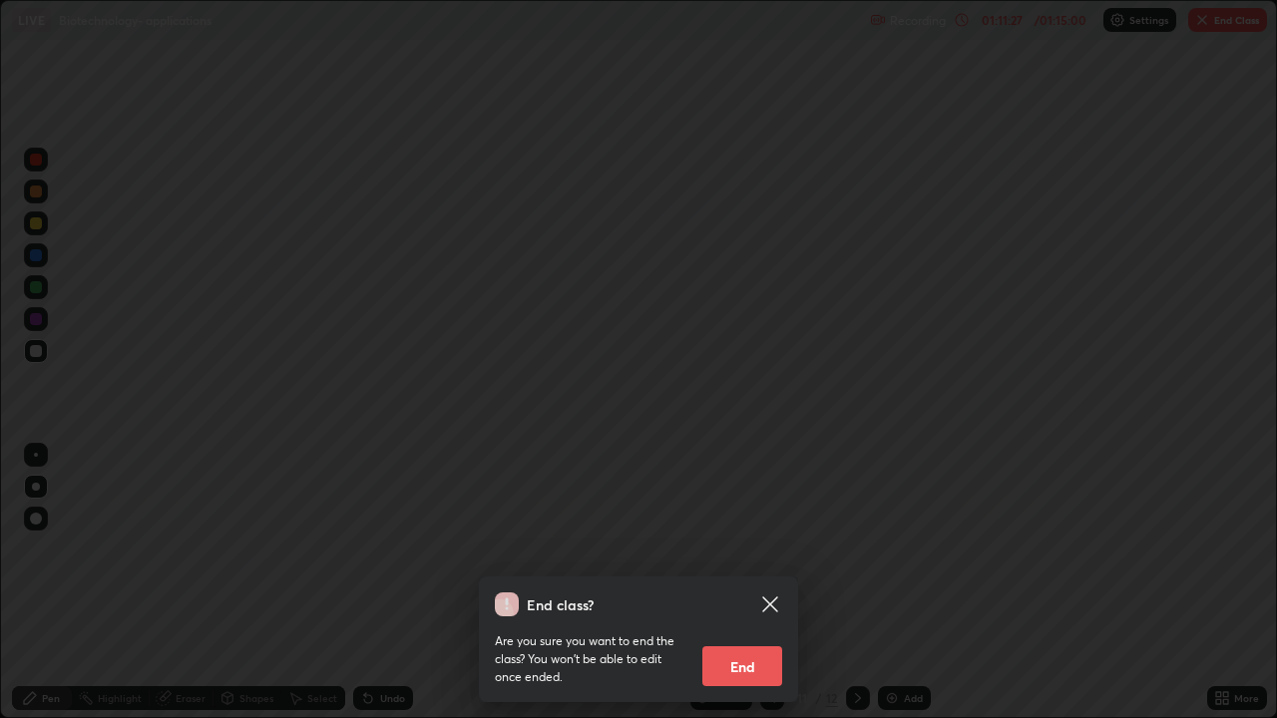
click at [751, 583] on button "End" at bounding box center [742, 667] width 80 height 40
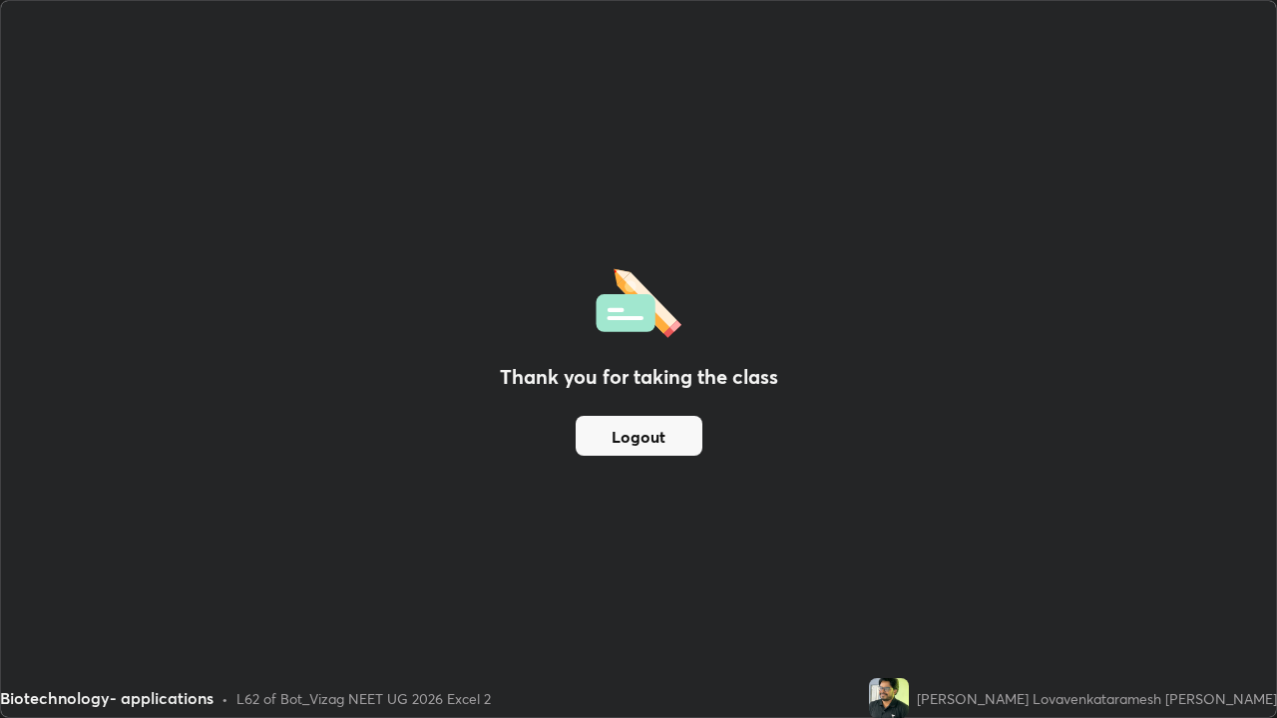
click at [590, 430] on button "Logout" at bounding box center [639, 436] width 127 height 40
click at [617, 447] on button "Logout" at bounding box center [639, 436] width 127 height 40
